Goal: Information Seeking & Learning: Learn about a topic

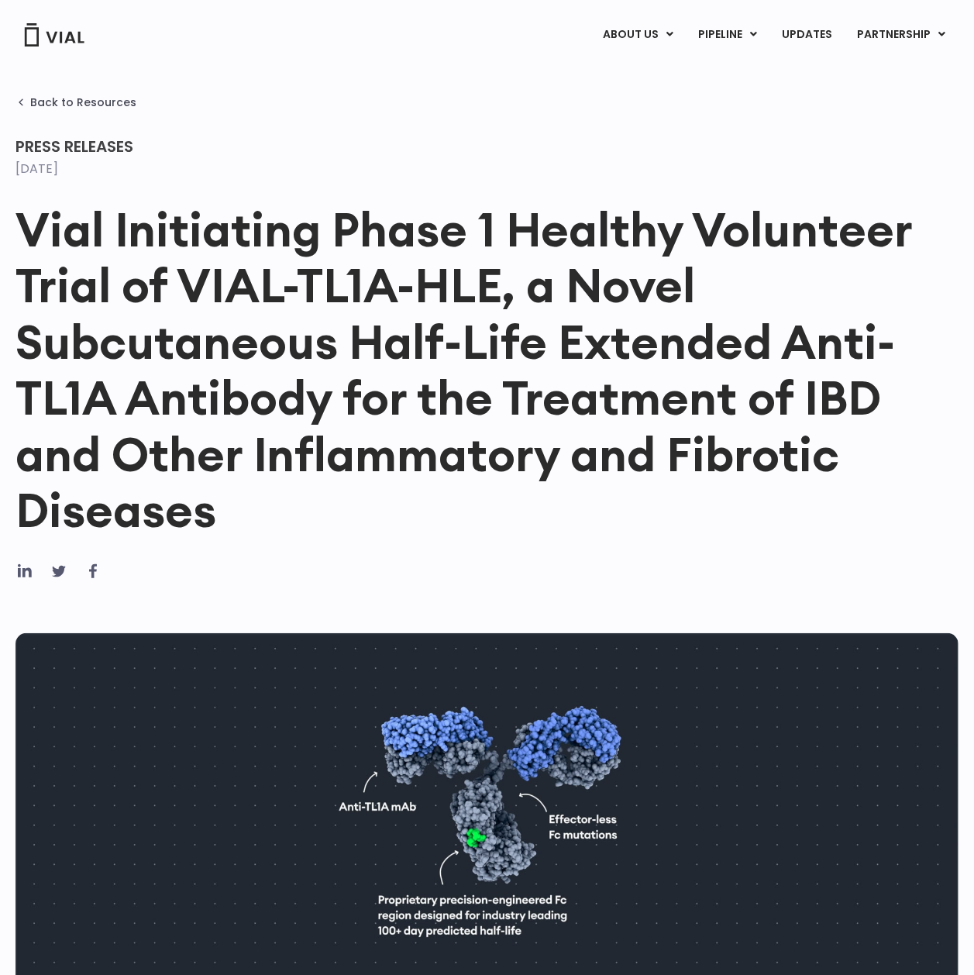
click at [897, 410] on h1 "Vial Initiating Phase 1 Healthy Volunteer Trial of VIAL-TL1A-HLE, a Novel Subcu…" at bounding box center [486, 369] width 943 height 337
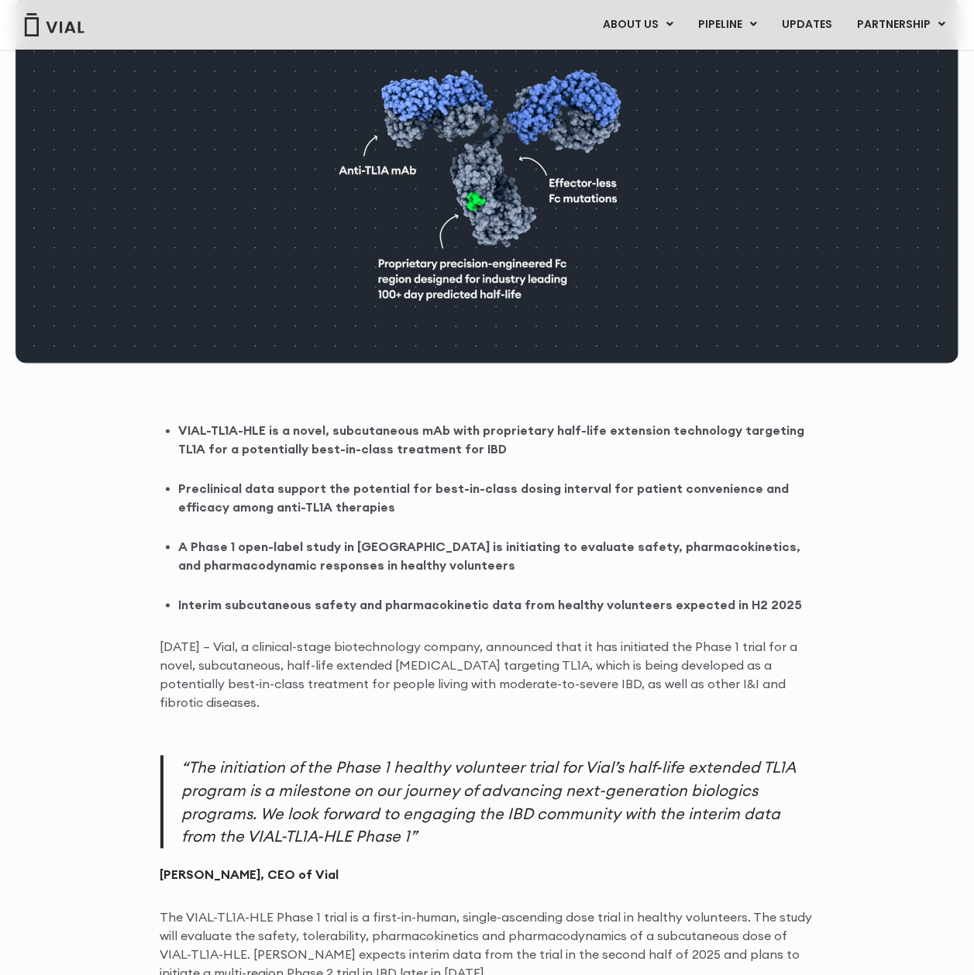
click at [456, 522] on ul "VIAL-TL1A-HLE is a novel, subcutaneous mAb with proprietary half-life extension…" at bounding box center [496, 518] width 635 height 194
click at [599, 609] on strong "Interim subcutaneous safety and pharmacokinetic data from healthy volunteers ex…" at bounding box center [491, 604] width 624 height 15
click at [521, 560] on li "A Phase 1 open-label study in [GEOGRAPHIC_DATA] is initiating to evaluate safet…" at bounding box center [496, 555] width 635 height 37
click at [529, 516] on ul "VIAL-TL1A-HLE is a novel, subcutaneous mAb with proprietary half-life extension…" at bounding box center [496, 518] width 635 height 194
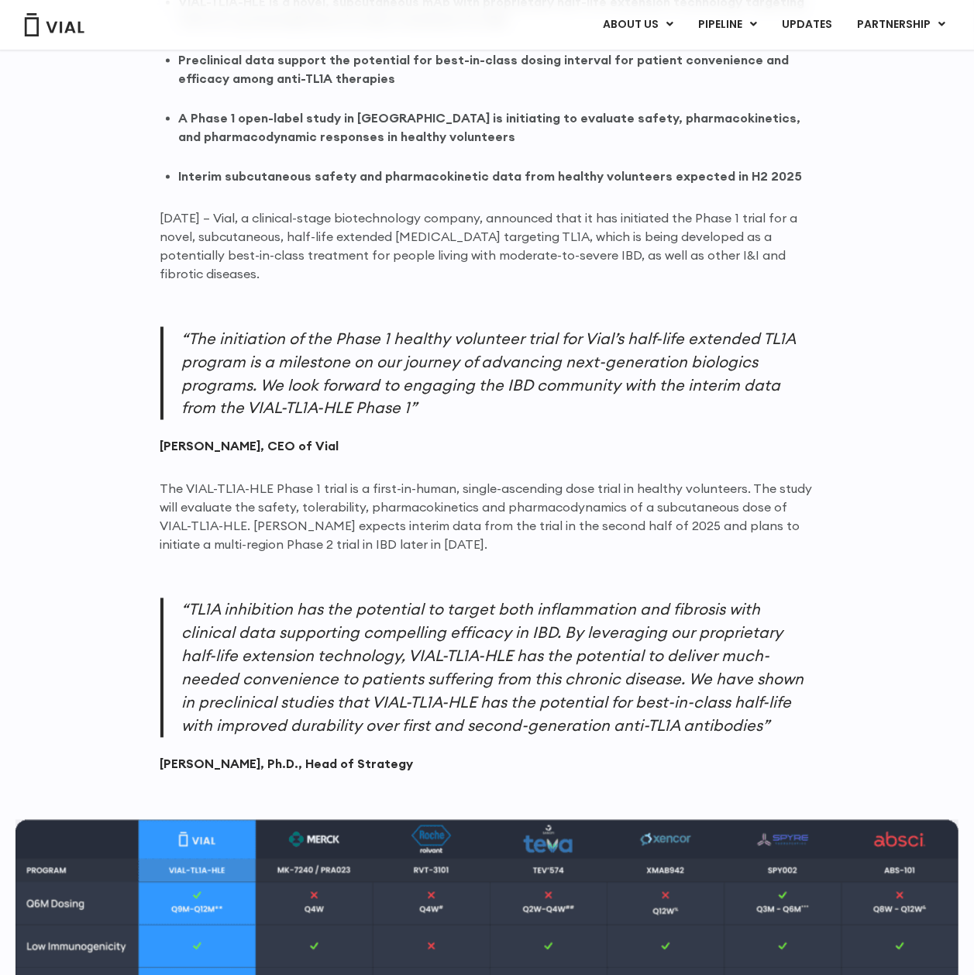
scroll to position [1083, 0]
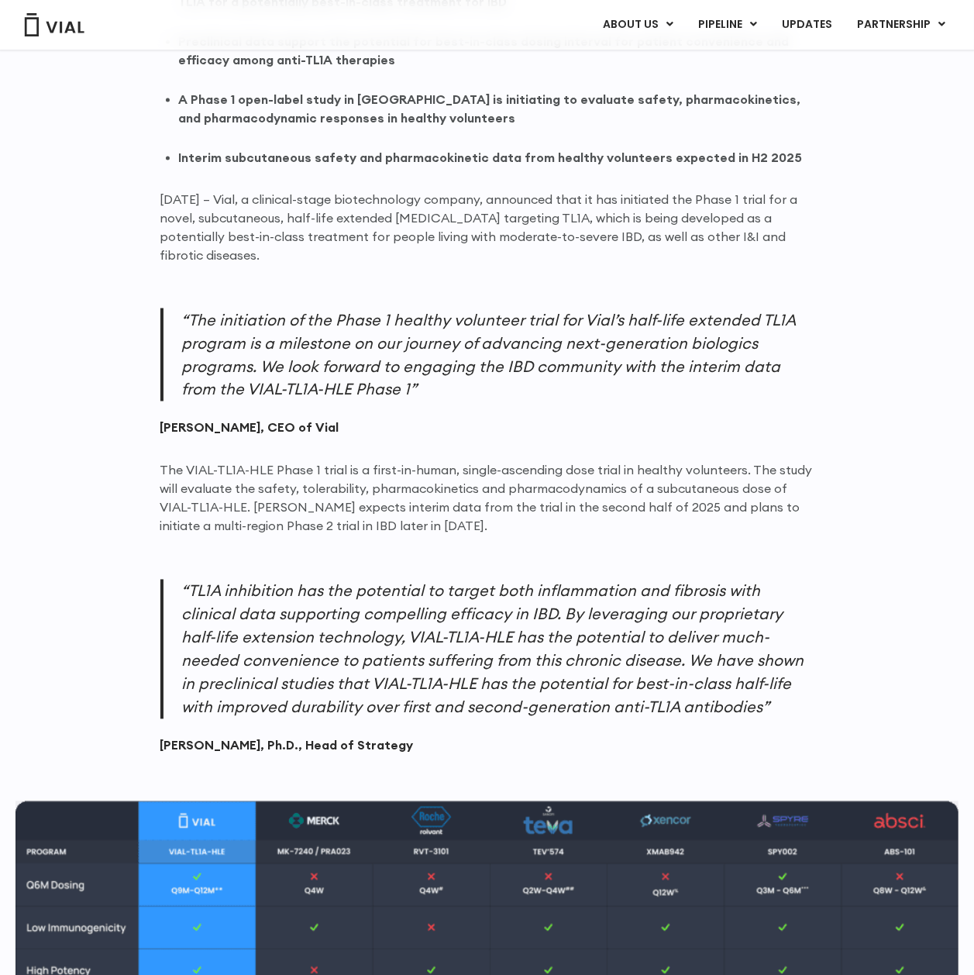
click at [413, 392] on p "“The initiation of the Phase 1 healthy volunteer trial for Vial’s half-life ext…" at bounding box center [487, 354] width 654 height 93
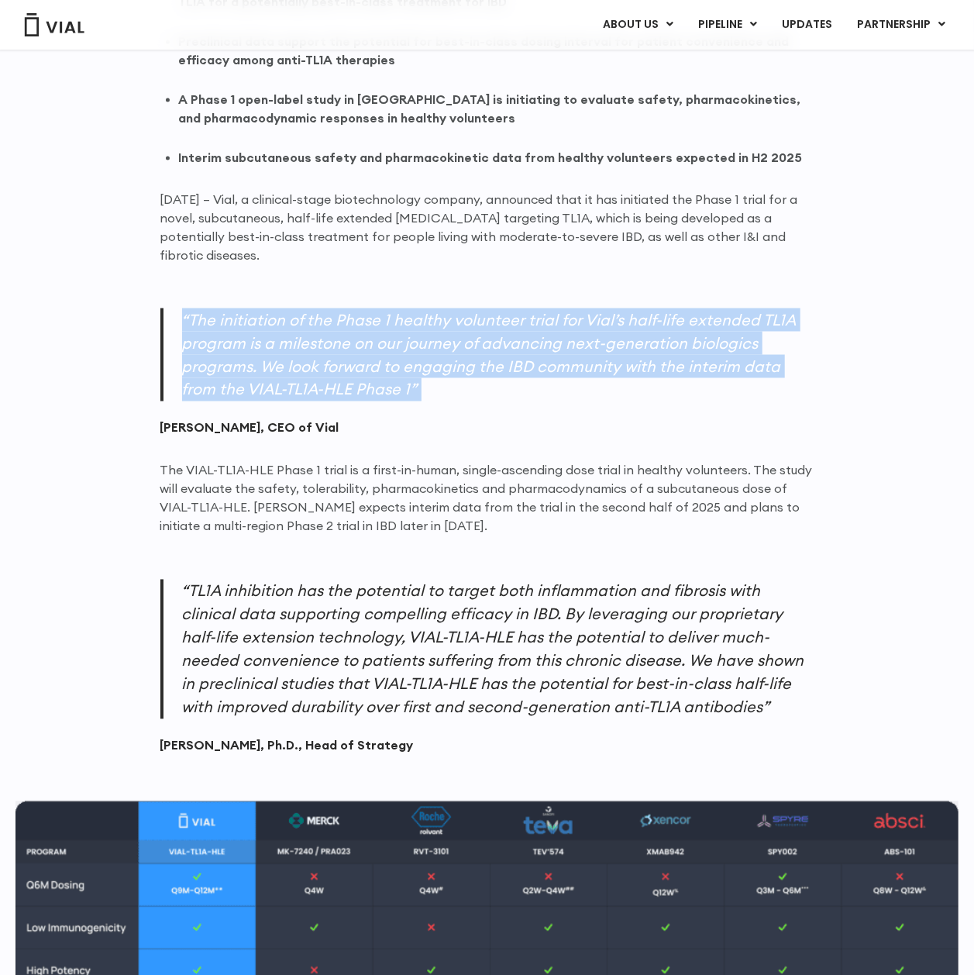
click at [413, 392] on p "“The initiation of the Phase 1 healthy volunteer trial for Vial’s half-life ext…" at bounding box center [487, 354] width 654 height 93
click at [397, 358] on p "“The initiation of the Phase 1 healthy volunteer trial for Vial’s half-life ext…" at bounding box center [487, 354] width 654 height 93
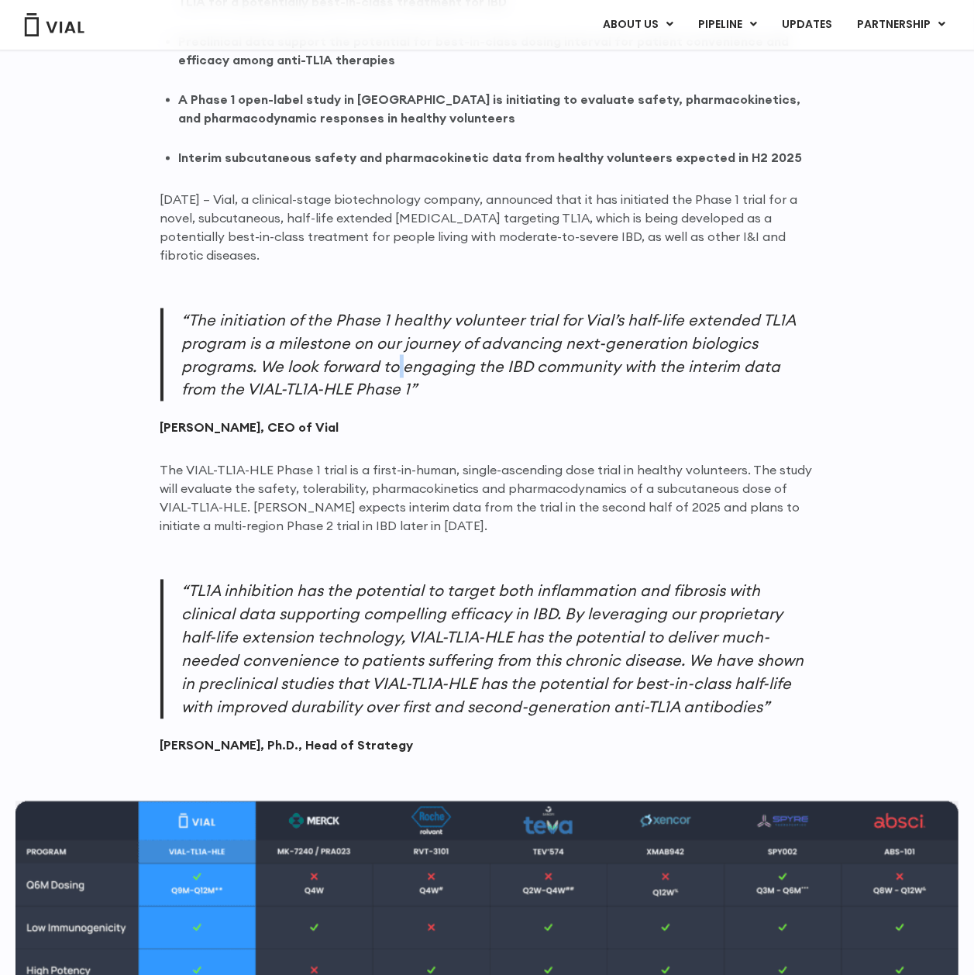
click at [397, 358] on p "“The initiation of the Phase 1 healthy volunteer trial for Vial’s half-life ext…" at bounding box center [487, 354] width 654 height 93
click at [397, 360] on p "“The initiation of the Phase 1 healthy volunteer trial for Vial’s half-life ext…" at bounding box center [487, 354] width 654 height 93
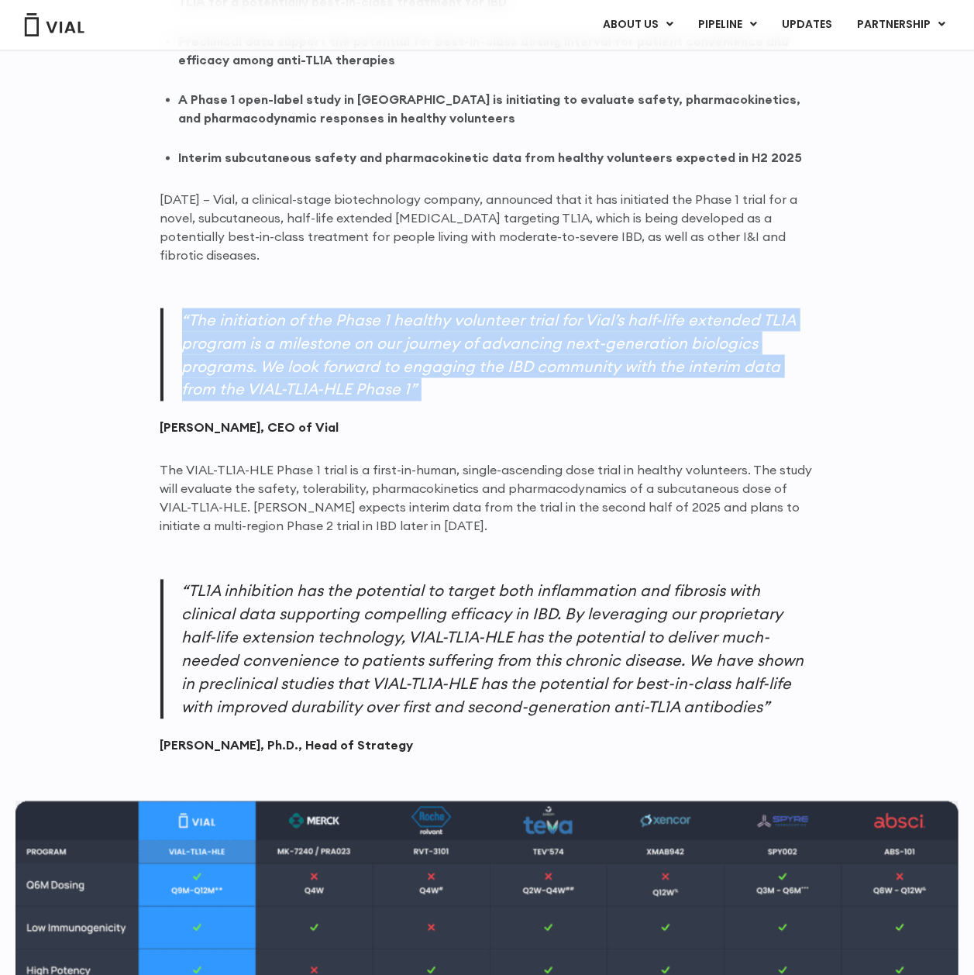
click at [397, 360] on p "“The initiation of the Phase 1 healthy volunteer trial for Vial’s half-life ext…" at bounding box center [487, 354] width 654 height 93
click at [411, 373] on p "“The initiation of the Phase 1 healthy volunteer trial for Vial’s half-life ext…" at bounding box center [487, 354] width 654 height 93
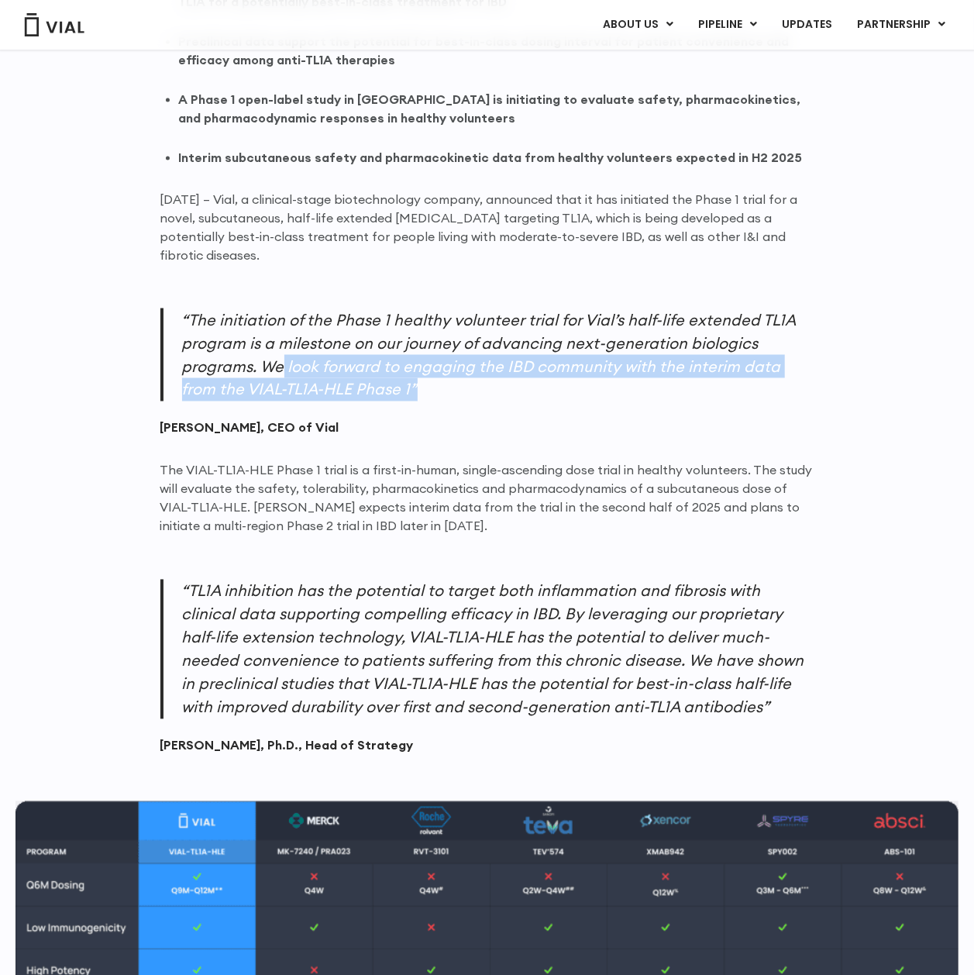
drag, startPoint x: 408, startPoint y: 378, endPoint x: 283, endPoint y: 363, distance: 125.7
click at [283, 363] on p "“The initiation of the Phase 1 healthy volunteer trial for Vial’s half-life ext…" at bounding box center [487, 354] width 654 height 93
click at [510, 376] on p "“The initiation of the Phase 1 healthy volunteer trial for Vial’s half-life ext…" at bounding box center [487, 354] width 654 height 93
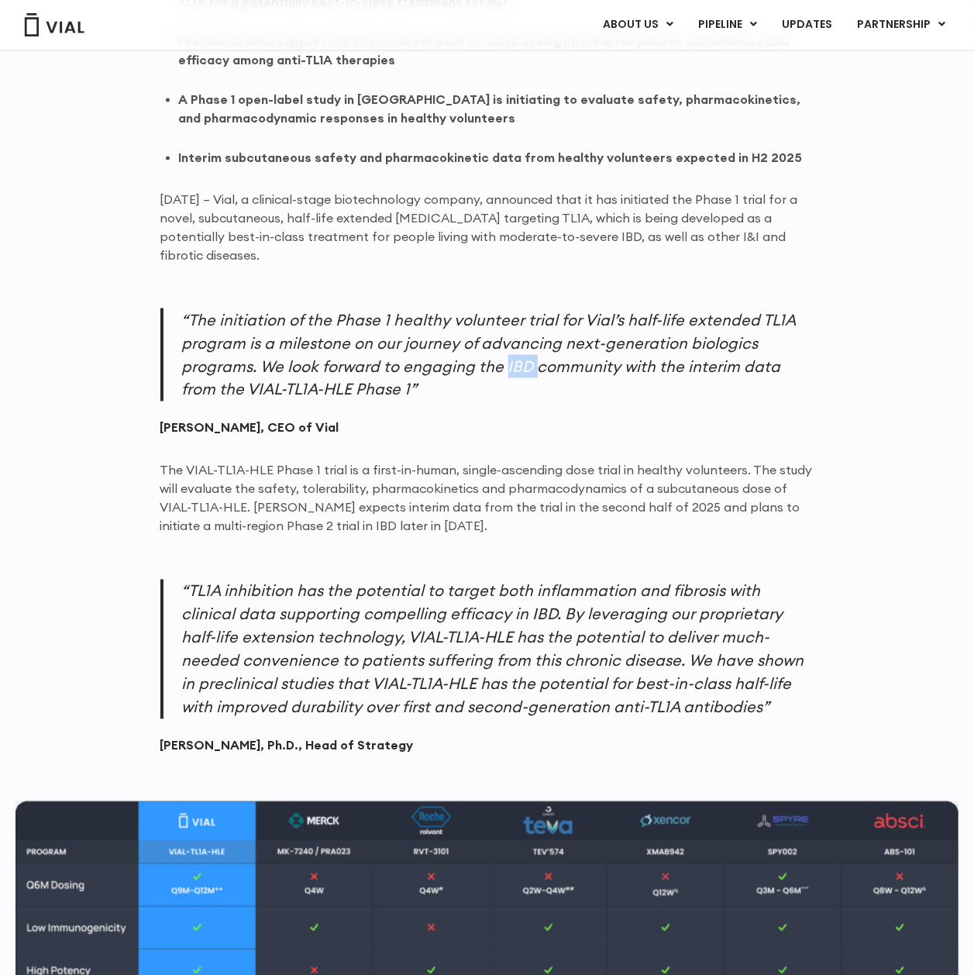
click at [510, 376] on p "“The initiation of the Phase 1 healthy volunteer trial for Vial’s half-life ext…" at bounding box center [487, 354] width 654 height 93
click at [432, 407] on blockquote "“The initiation of the Phase 1 healthy volunteer trial for Vial’s half-life ext…" at bounding box center [487, 372] width 654 height 129
click at [357, 377] on p "“The initiation of the Phase 1 healthy volunteer trial for Vial’s half-life ext…" at bounding box center [487, 354] width 654 height 93
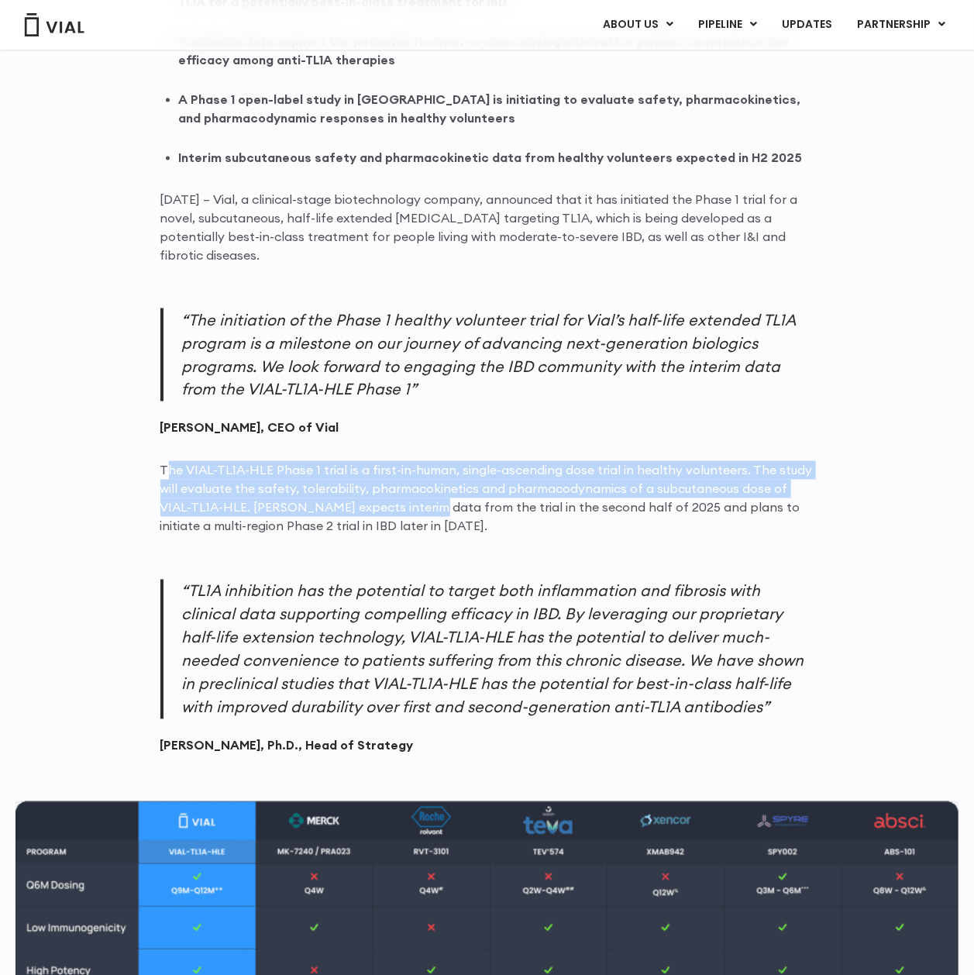
drag, startPoint x: 164, startPoint y: 465, endPoint x: 387, endPoint y: 504, distance: 226.5
click at [387, 504] on p "The VIAL-TL1A-HLE Phase 1 trial is a first-in-human, single-ascending dose tria…" at bounding box center [487, 498] width 654 height 74
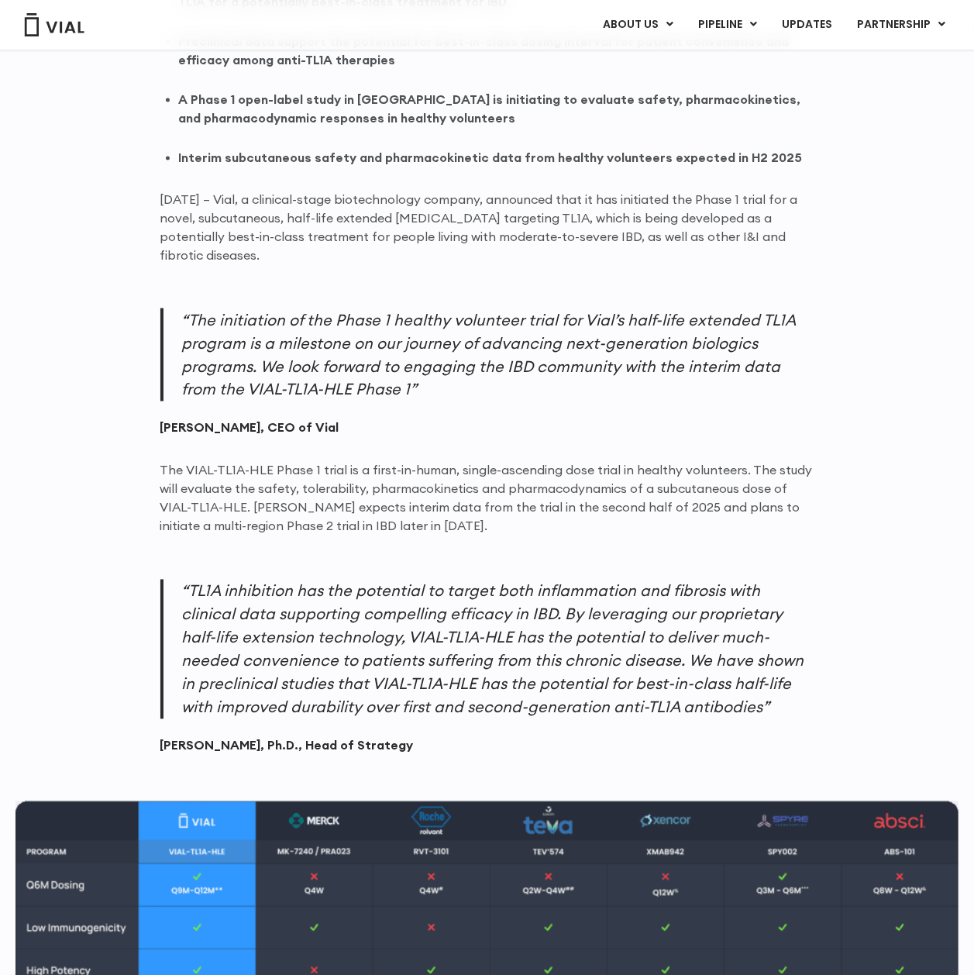
click at [401, 516] on p "The VIAL-TL1A-HLE Phase 1 trial is a first-in-human, single-ascending dose tria…" at bounding box center [487, 498] width 654 height 74
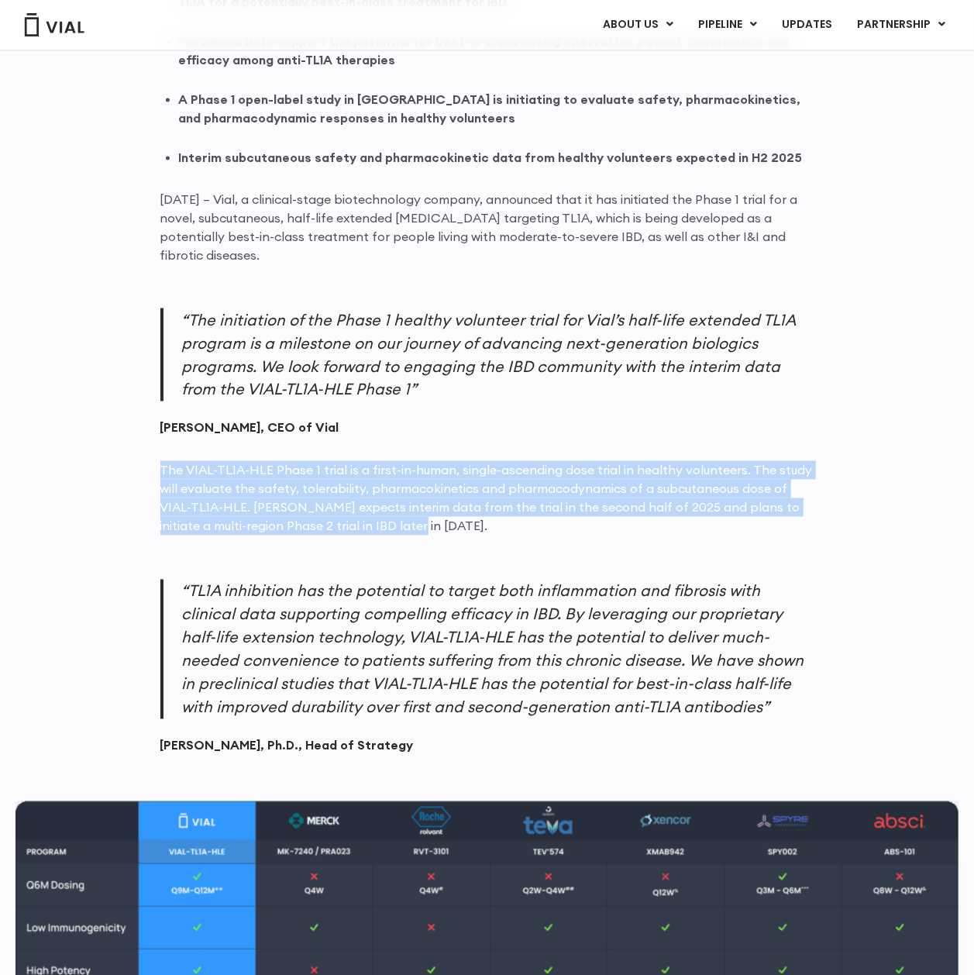
drag, startPoint x: 383, startPoint y: 521, endPoint x: 157, endPoint y: 473, distance: 231.3
click at [157, 473] on div "VIAL-TL1A-HLE is a novel, subcutaneous mAb with proprietary half-life extension…" at bounding box center [486, 854] width 943 height 1760
copy p "The VIAL-TL1A-HLE Phase 1 trial is a first-in-human, single-ascending dose tria…"
click at [184, 501] on p "The VIAL-TL1A-HLE Phase 1 trial is a first-in-human, single-ascending dose tria…" at bounding box center [487, 498] width 654 height 74
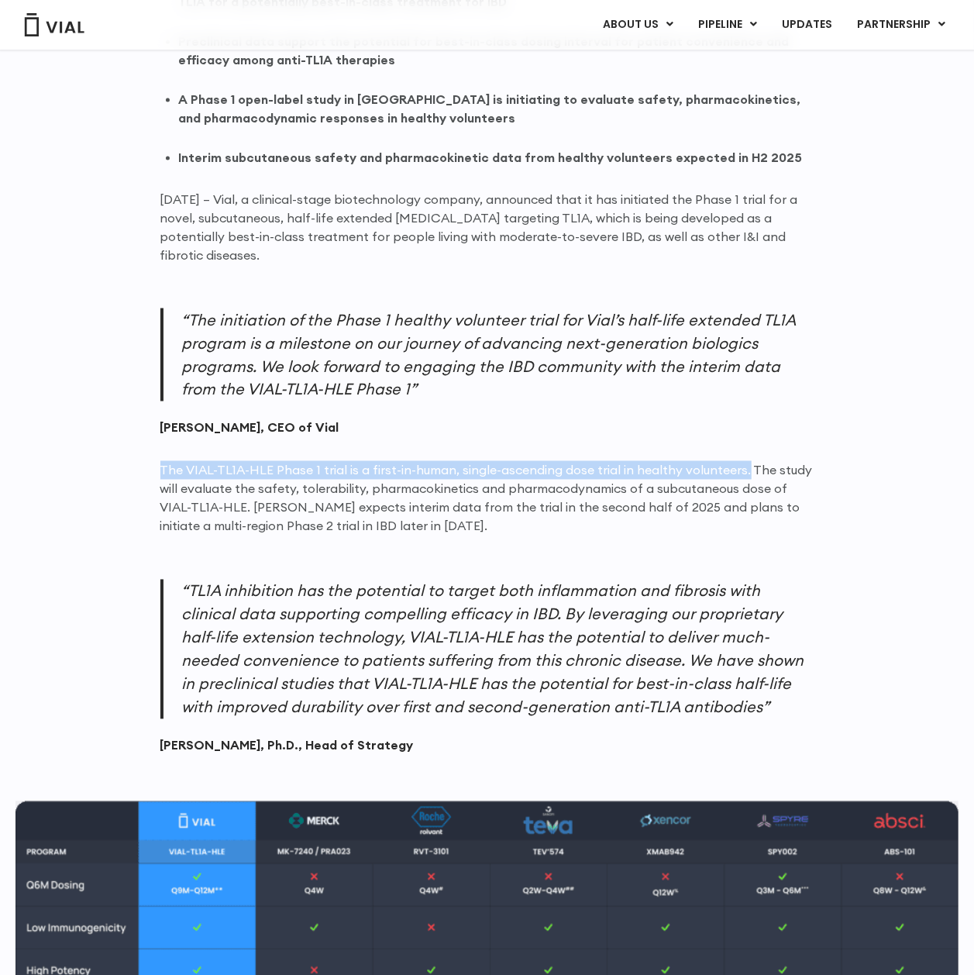
drag, startPoint x: 159, startPoint y: 469, endPoint x: 739, endPoint y: 476, distance: 579.7
click at [739, 476] on div "VIAL-TL1A-HLE is a novel, subcutaneous mAb with proprietary half-life extension…" at bounding box center [486, 854] width 943 height 1760
copy p "The VIAL-TL1A-HLE Phase 1 trial is a first-in-human, single-ascending dose tria…"
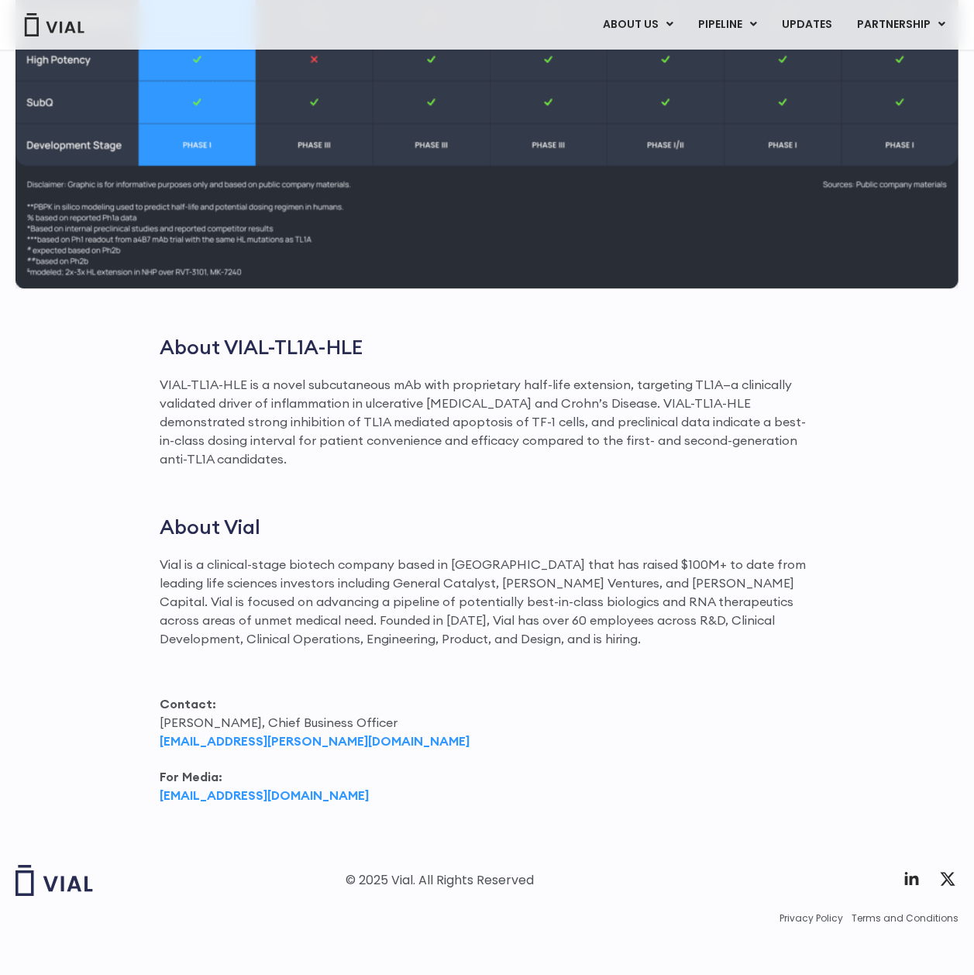
scroll to position [1993, 0]
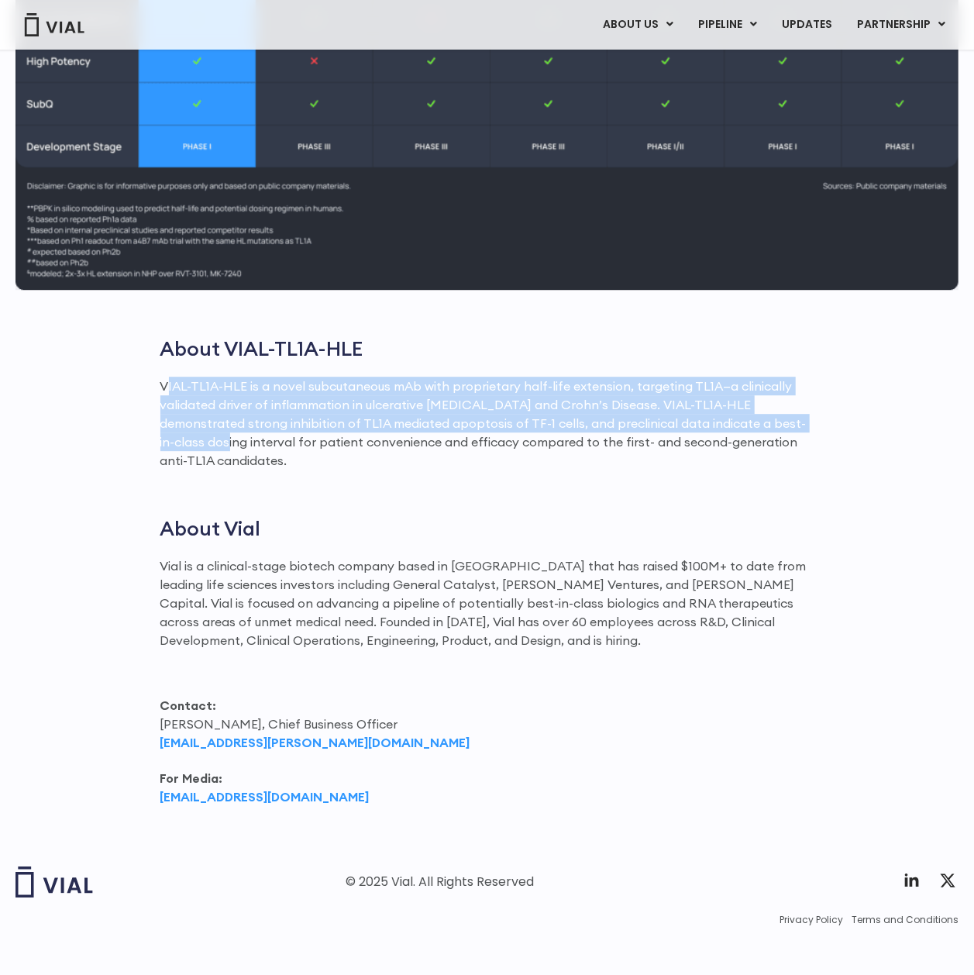
drag, startPoint x: 166, startPoint y: 389, endPoint x: 773, endPoint y: 432, distance: 609.1
click at [773, 432] on p "VIAL-TL1A-HLE is a novel subcutaneous mAb with proprietary half-life extension,…" at bounding box center [487, 423] width 654 height 93
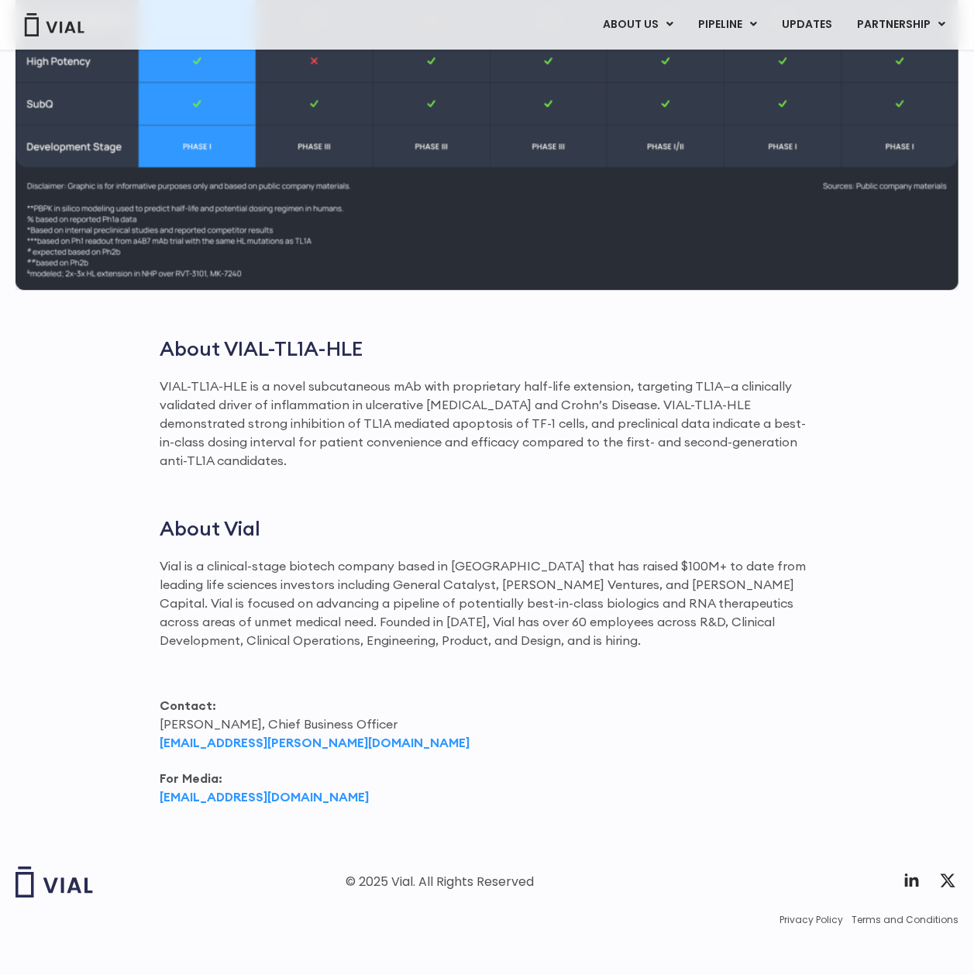
click at [792, 445] on p "VIAL-TL1A-HLE is a novel subcutaneous mAb with proprietary half-life extension,…" at bounding box center [487, 423] width 654 height 93
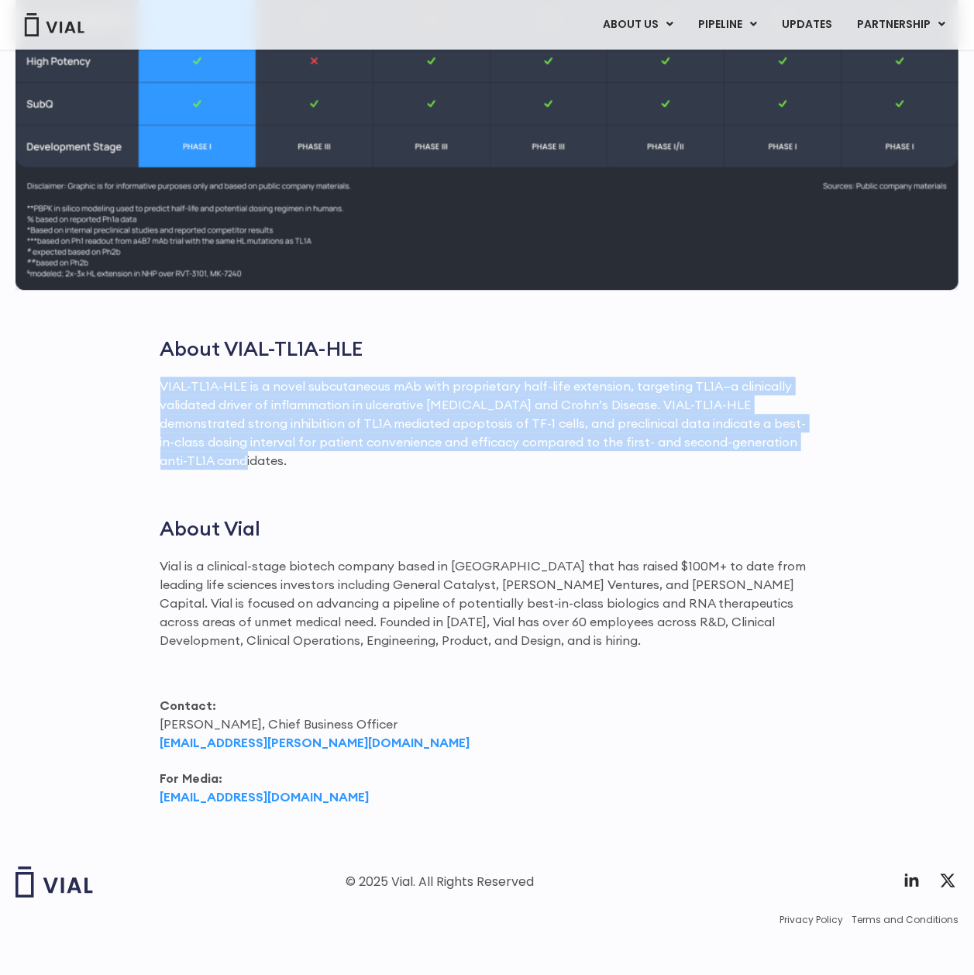
drag, startPoint x: 158, startPoint y: 391, endPoint x: 866, endPoint y: 444, distance: 710.3
copy p "VIAL-TL1A-HLE is a novel subcutaneous mAb with proprietary half-life extension,…"
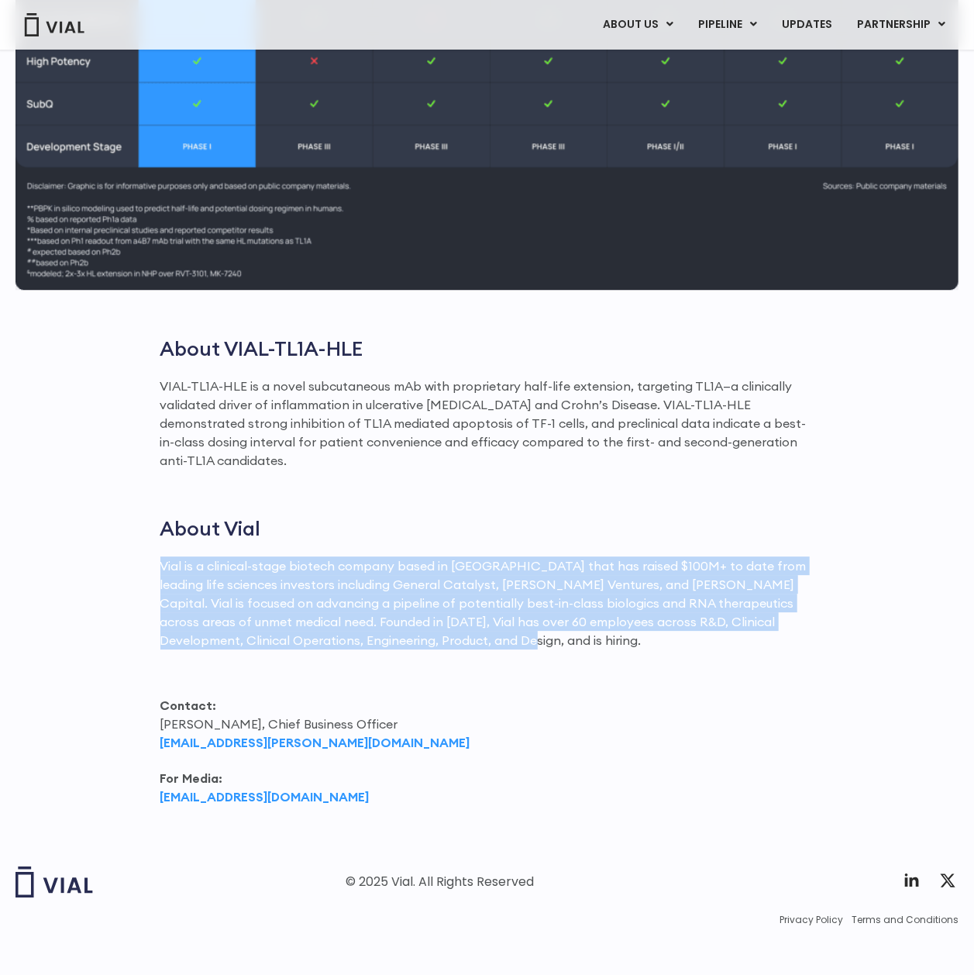
drag, startPoint x: 463, startPoint y: 628, endPoint x: 156, endPoint y: 549, distance: 316.7
copy p "Vial is a clinical-stage biotech company based in [GEOGRAPHIC_DATA] that has ra…"
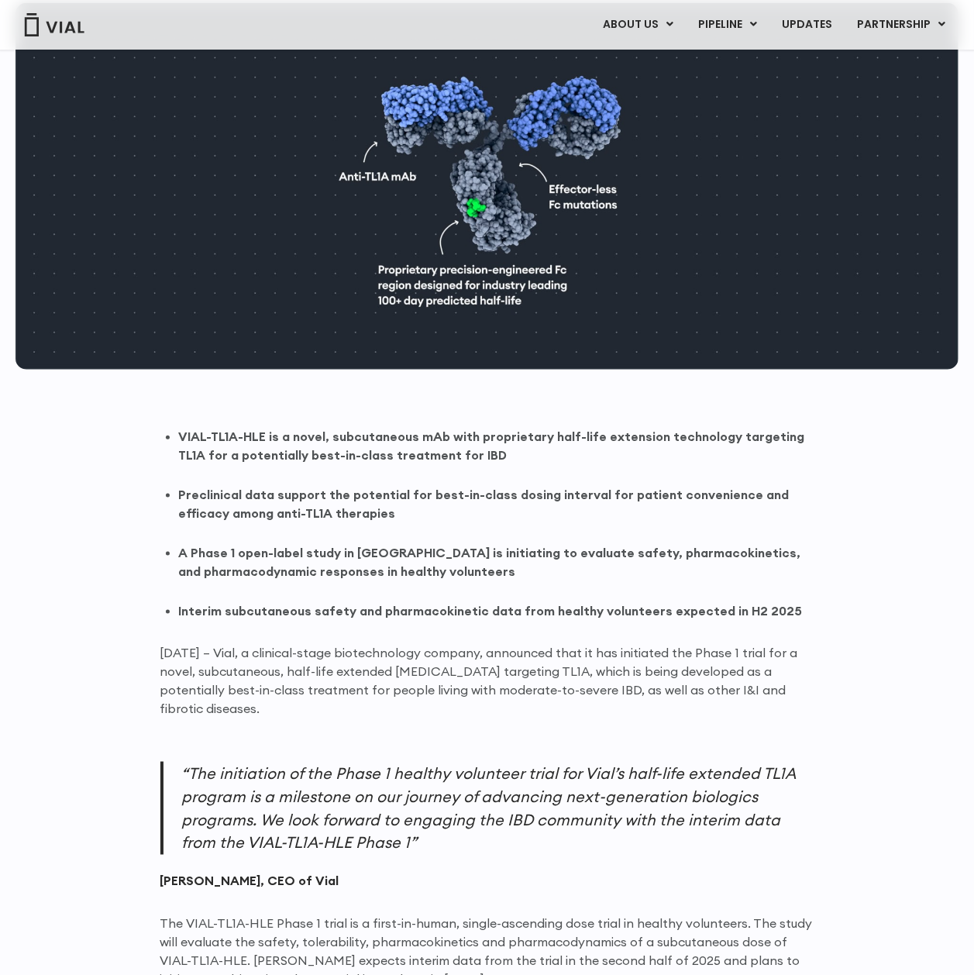
scroll to position [689, 0]
